Goal: Unclear

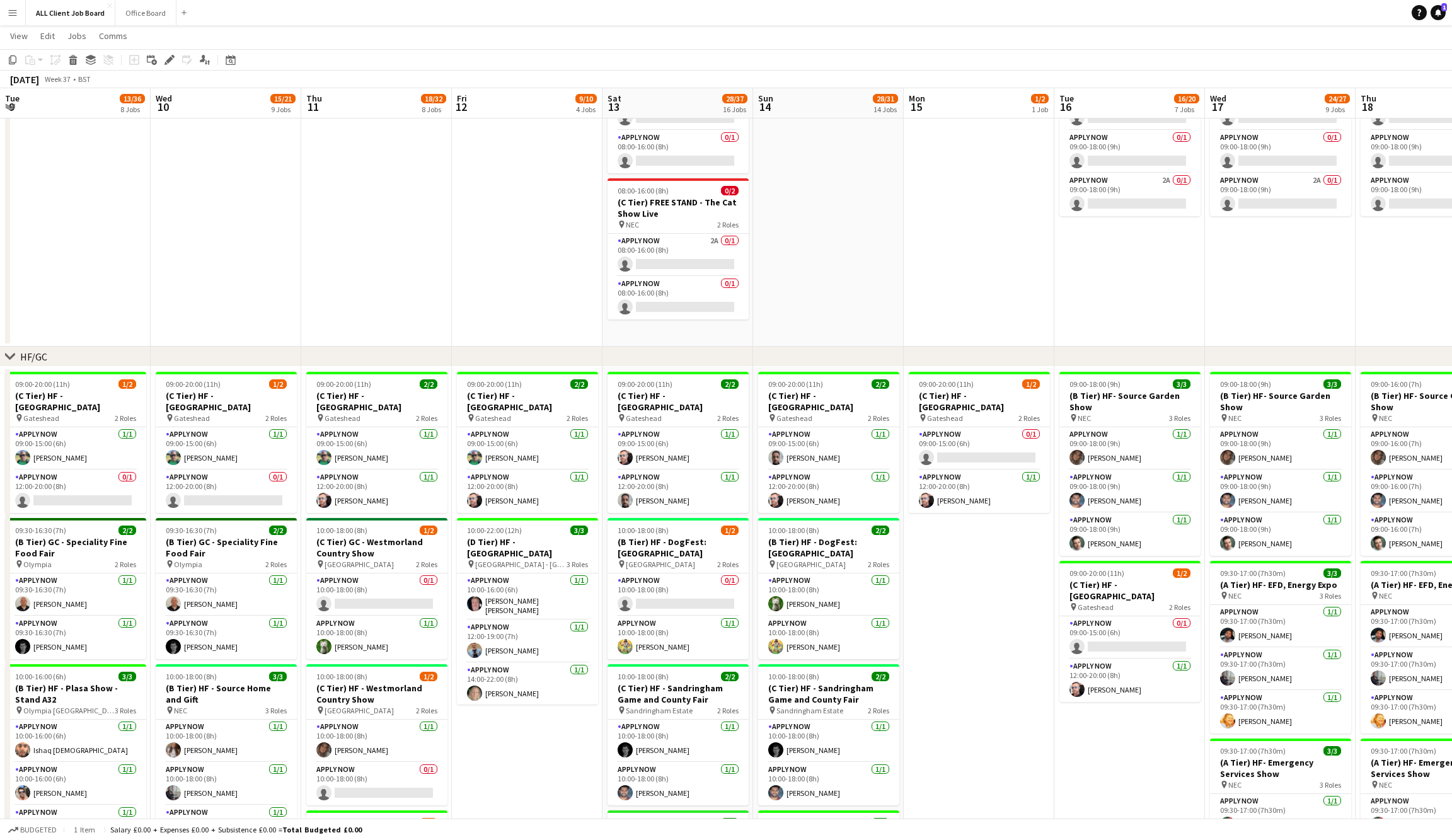
scroll to position [0, 415]
